Goal: Navigation & Orientation: Find specific page/section

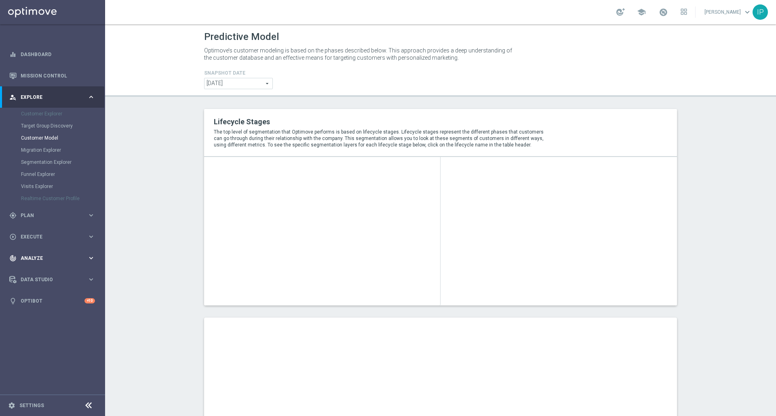
click at [42, 260] on span "Analyze" at bounding box center [54, 258] width 67 height 5
click at [27, 58] on link "Dashboard" at bounding box center [58, 54] width 74 height 21
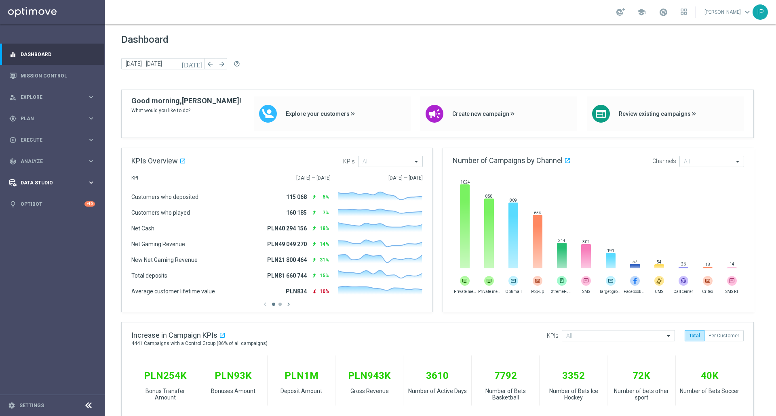
click at [93, 181] on icon "keyboard_arrow_right" at bounding box center [91, 183] width 8 height 8
click at [25, 200] on link "Attributes" at bounding box center [52, 199] width 63 height 6
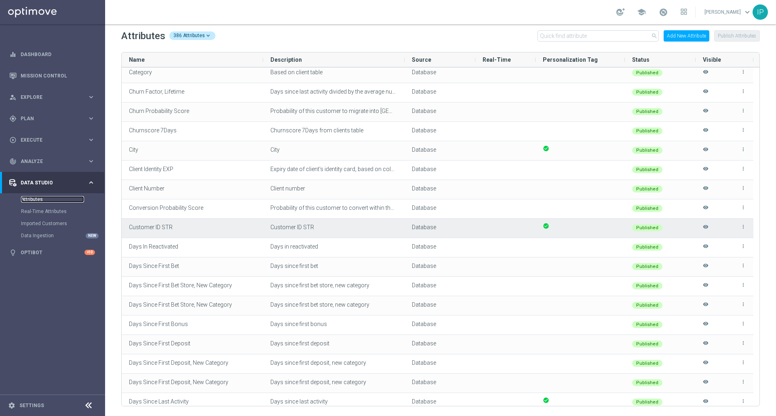
scroll to position [1333, 0]
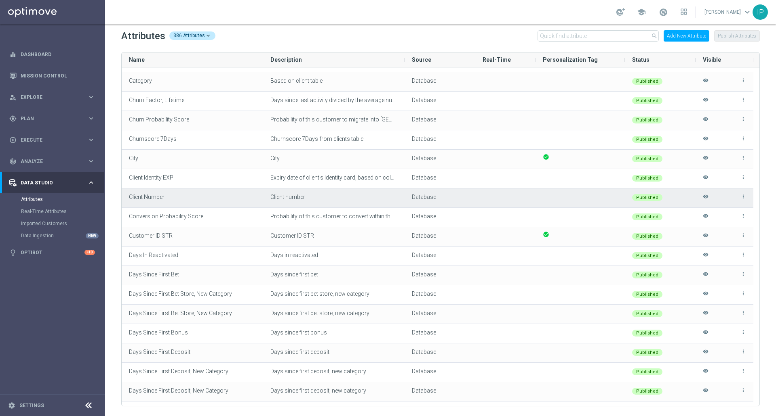
click at [187, 195] on div "Client Number" at bounding box center [192, 198] width 141 height 19
click at [744, 199] on icon "more_vert" at bounding box center [743, 197] width 6 height 6
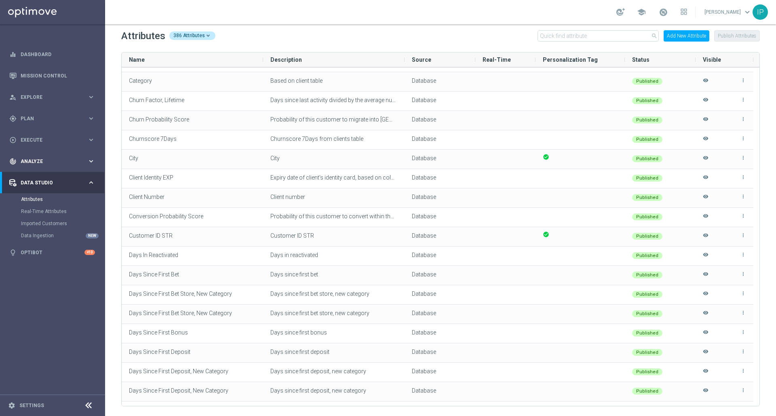
click at [35, 160] on span "Analyze" at bounding box center [54, 161] width 67 height 5
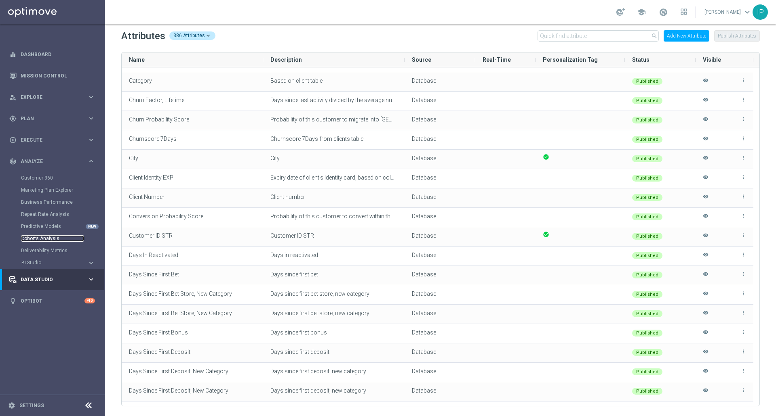
click at [52, 240] on link "Cohorts Analysis" at bounding box center [52, 238] width 63 height 6
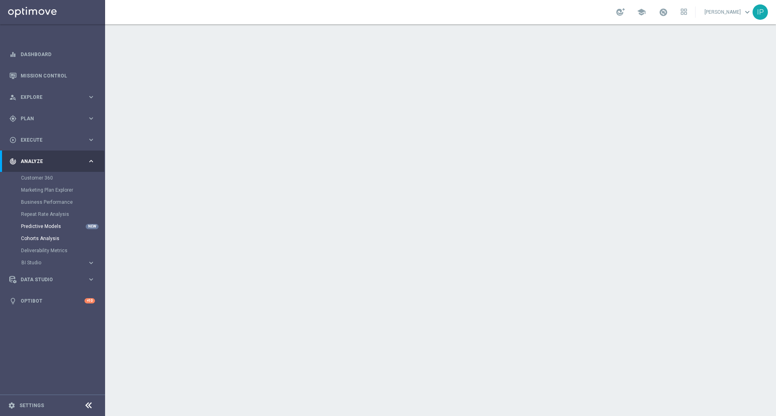
click at [37, 229] on link "Predictive Models" at bounding box center [52, 226] width 63 height 6
click at [741, 13] on link "[PERSON_NAME] keyboard_arrow_down" at bounding box center [727, 12] width 49 height 12
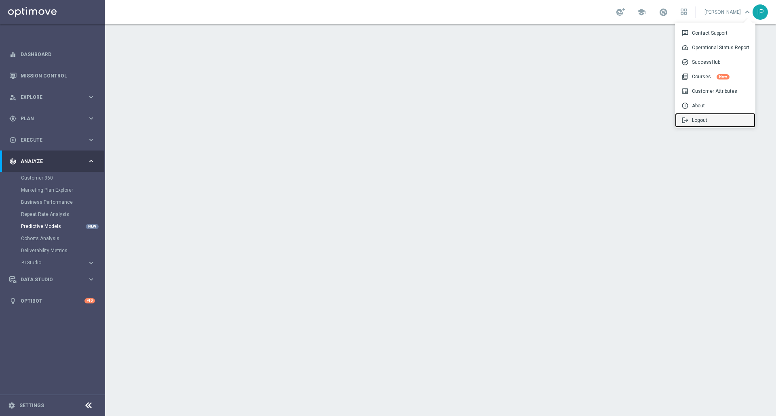
click at [708, 121] on div "logout Logout" at bounding box center [715, 120] width 80 height 15
